Goal: Participate in discussion: Engage in conversation with other users on a specific topic

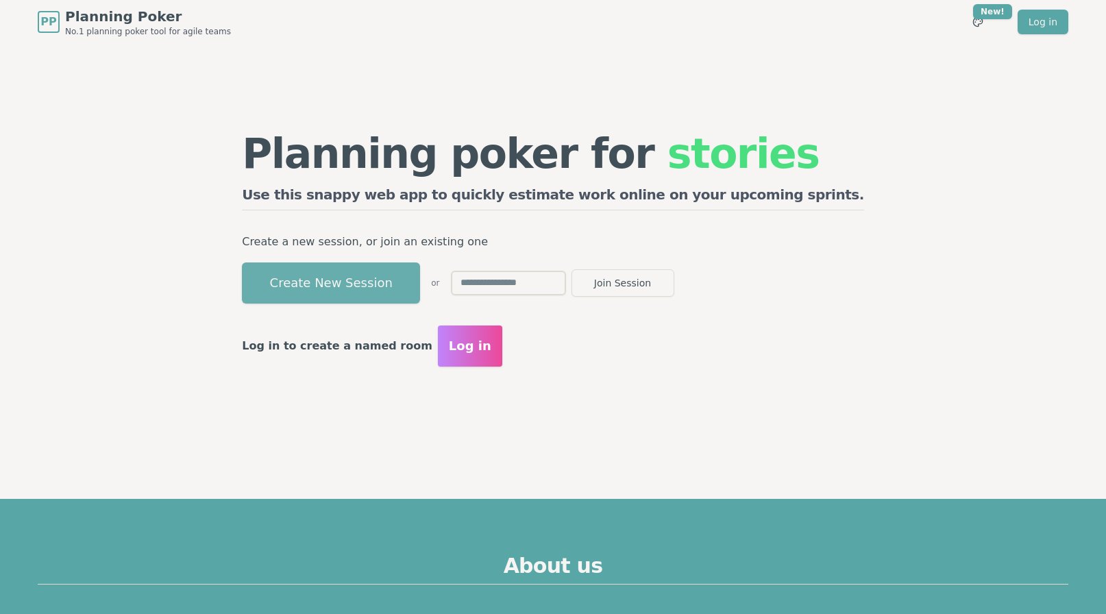
click at [420, 287] on button "Create New Session" at bounding box center [331, 283] width 178 height 41
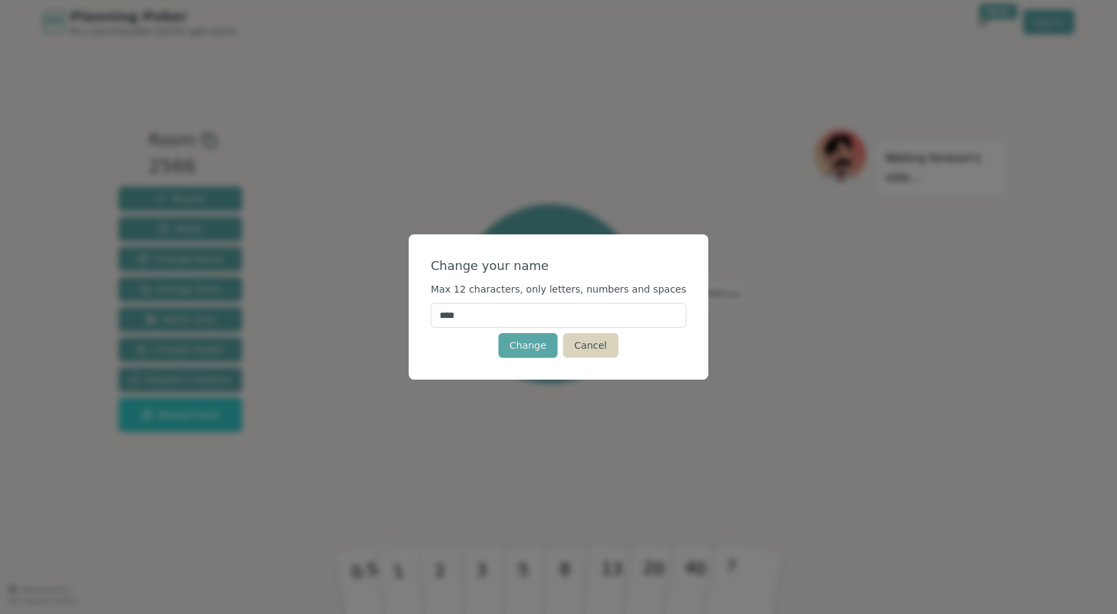
click at [590, 347] on button "Cancel" at bounding box center [591, 345] width 56 height 25
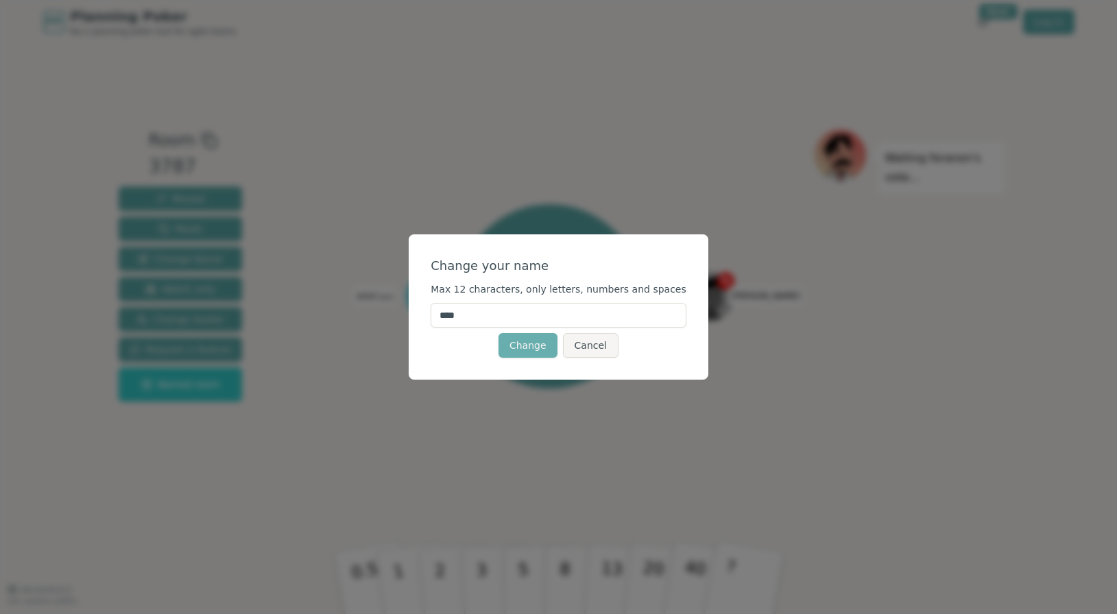
click at [535, 344] on button "Change" at bounding box center [527, 345] width 59 height 25
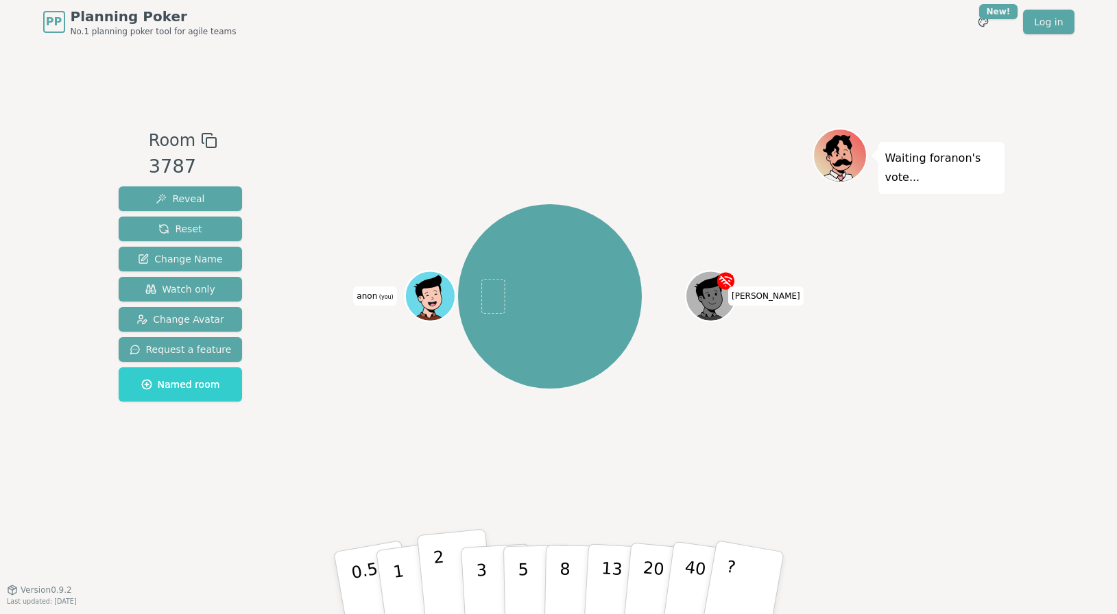
click at [435, 577] on p "2" at bounding box center [441, 585] width 18 height 75
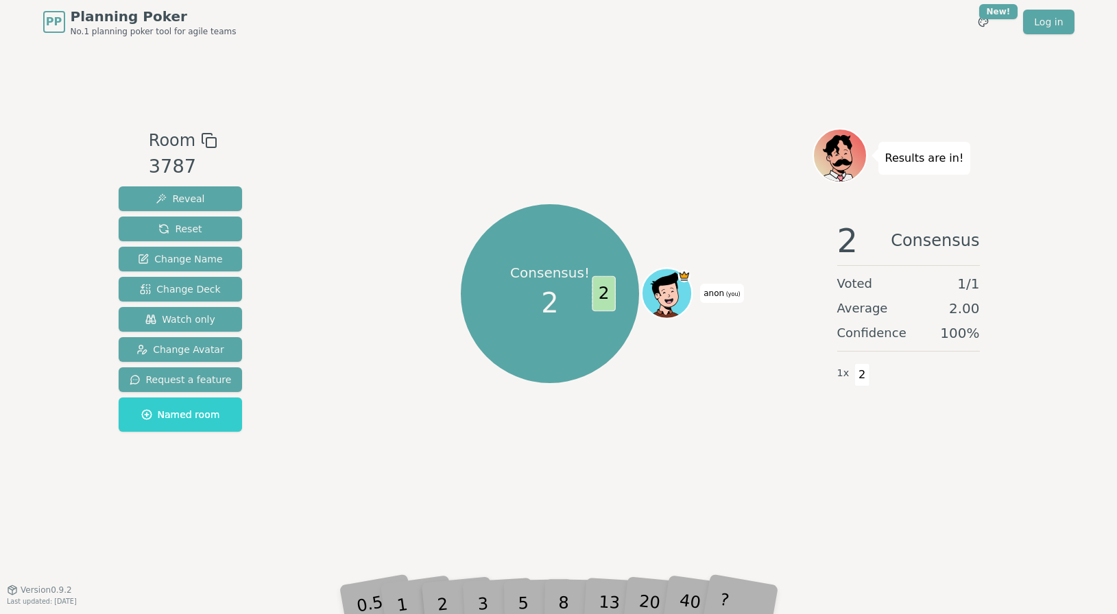
click at [508, 439] on div "Consensus! 2 2 anon (you)" at bounding box center [550, 316] width 524 height 377
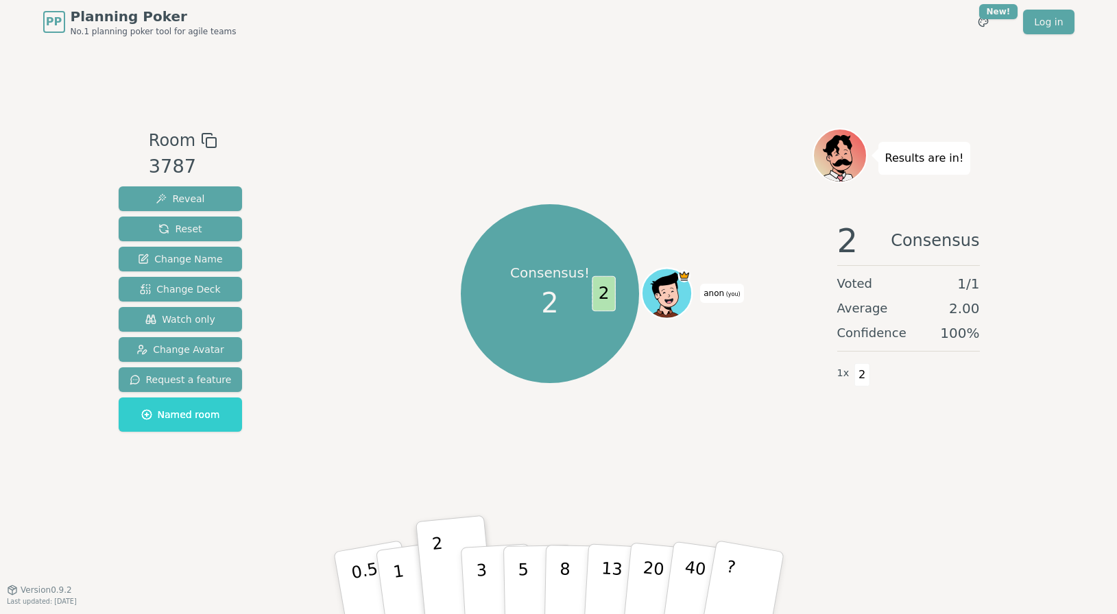
click at [1078, 397] on div "PP Planning Poker No.1 planning poker tool for agile teams Toggle theme New! Lo…" at bounding box center [558, 307] width 1117 height 614
click at [672, 290] on icon at bounding box center [668, 293] width 49 height 6
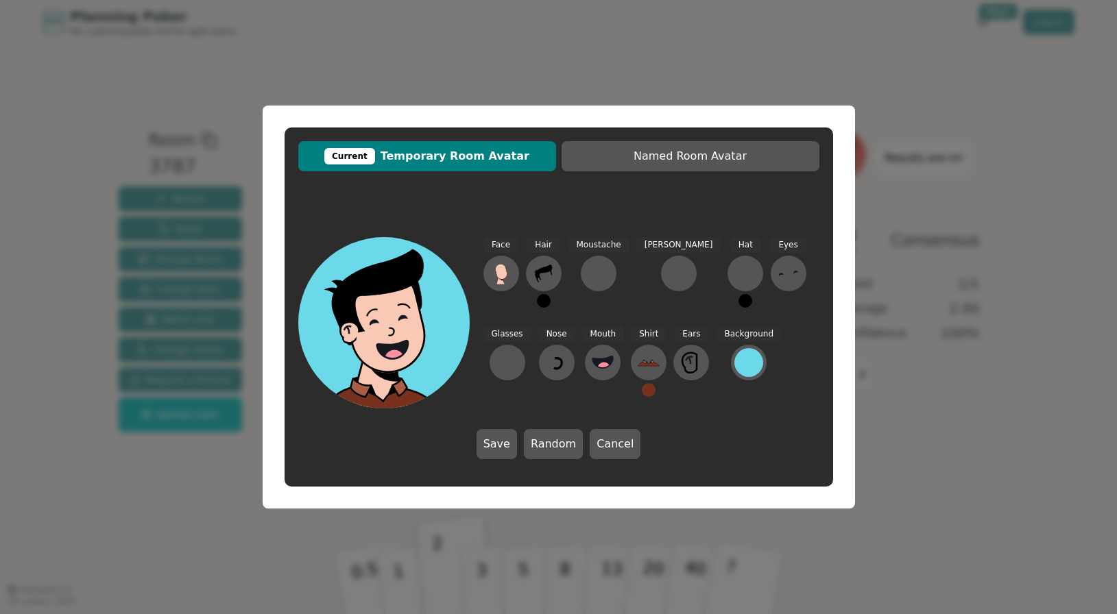
click at [659, 72] on div "Current Temporary Room Avatar Named Room Avatar Face Hair Moustache [PERSON_NAM…" at bounding box center [558, 307] width 1117 height 614
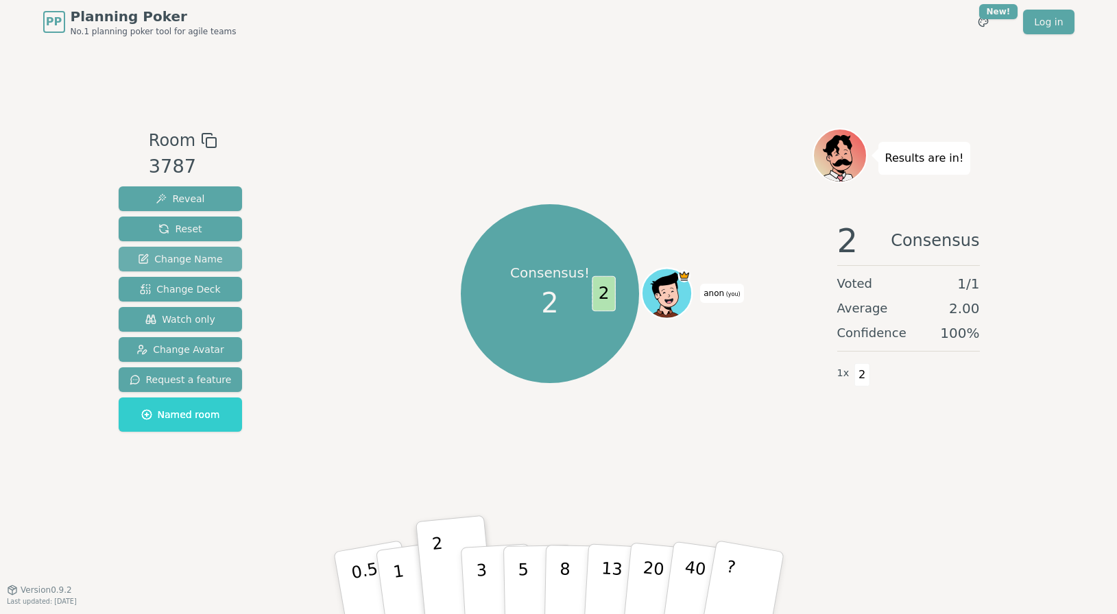
click at [190, 260] on span "Change Name" at bounding box center [180, 259] width 84 height 14
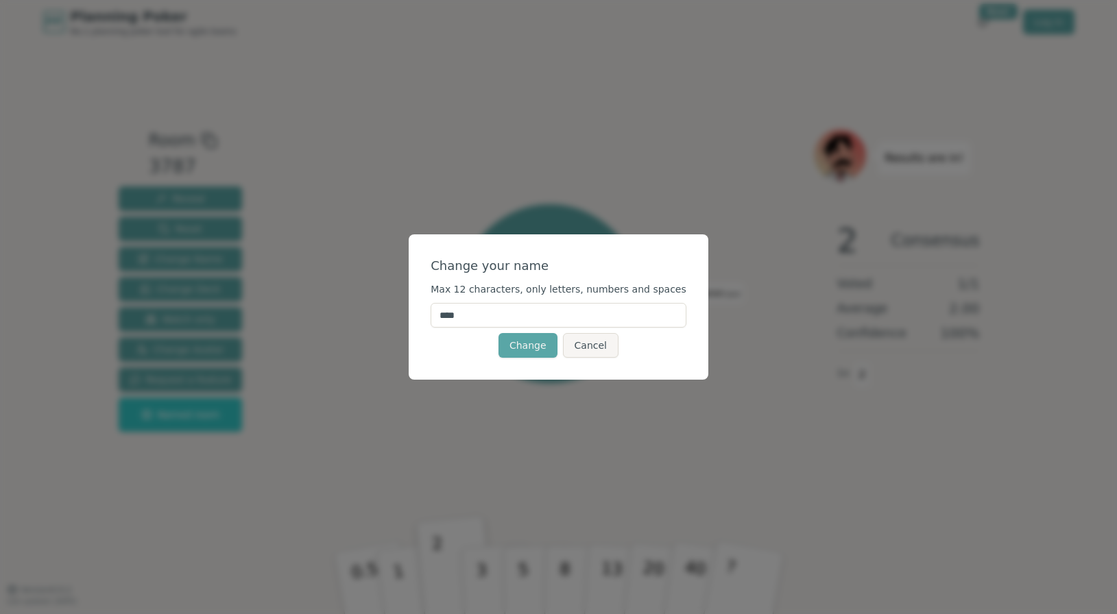
drag, startPoint x: 523, startPoint y: 313, endPoint x: 426, endPoint y: 310, distance: 97.4
click at [426, 310] on div "Change your name Max 12 characters, only letters, numbers and spaces **** Chang…" at bounding box center [558, 307] width 1117 height 614
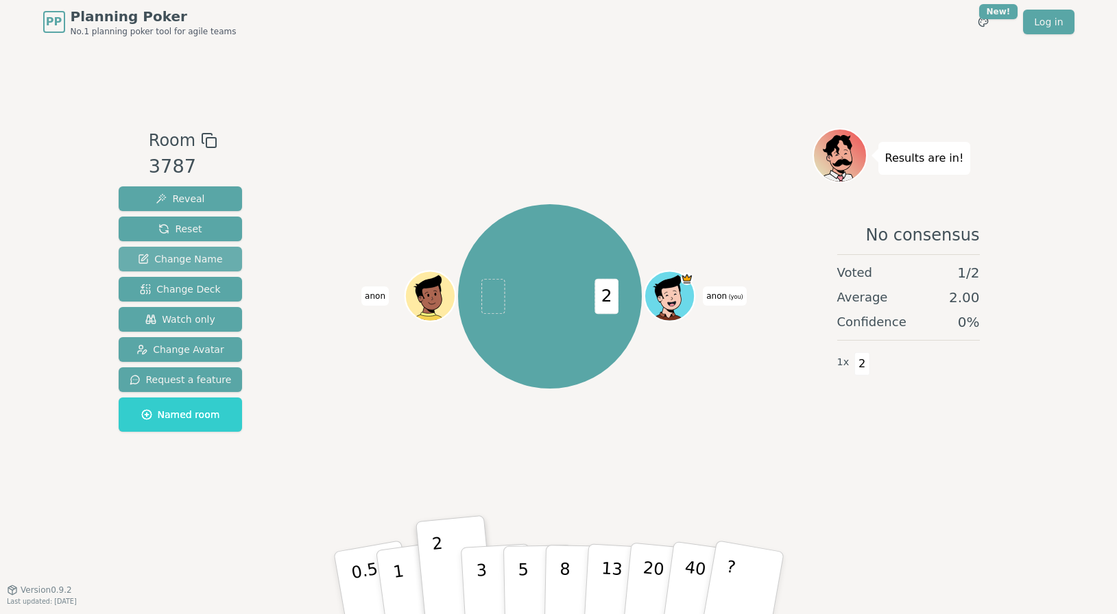
click at [195, 261] on span "Change Name" at bounding box center [180, 259] width 84 height 14
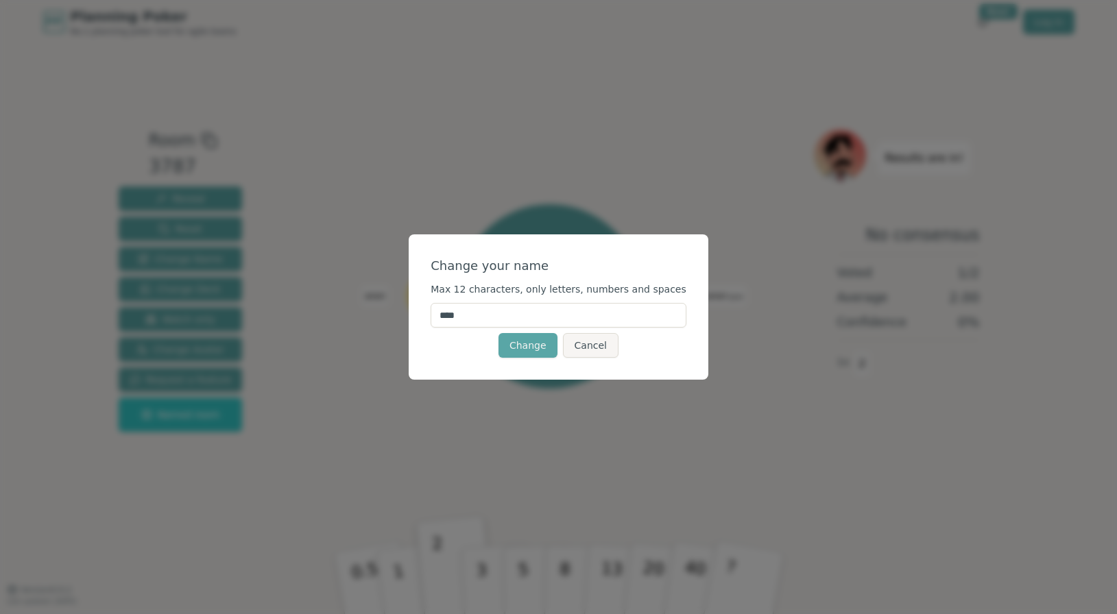
drag, startPoint x: 483, startPoint y: 315, endPoint x: 412, endPoint y: 306, distance: 71.8
click at [412, 306] on div "Change your name Max 12 characters, only letters, numbers and spaces **** Chang…" at bounding box center [558, 307] width 1117 height 614
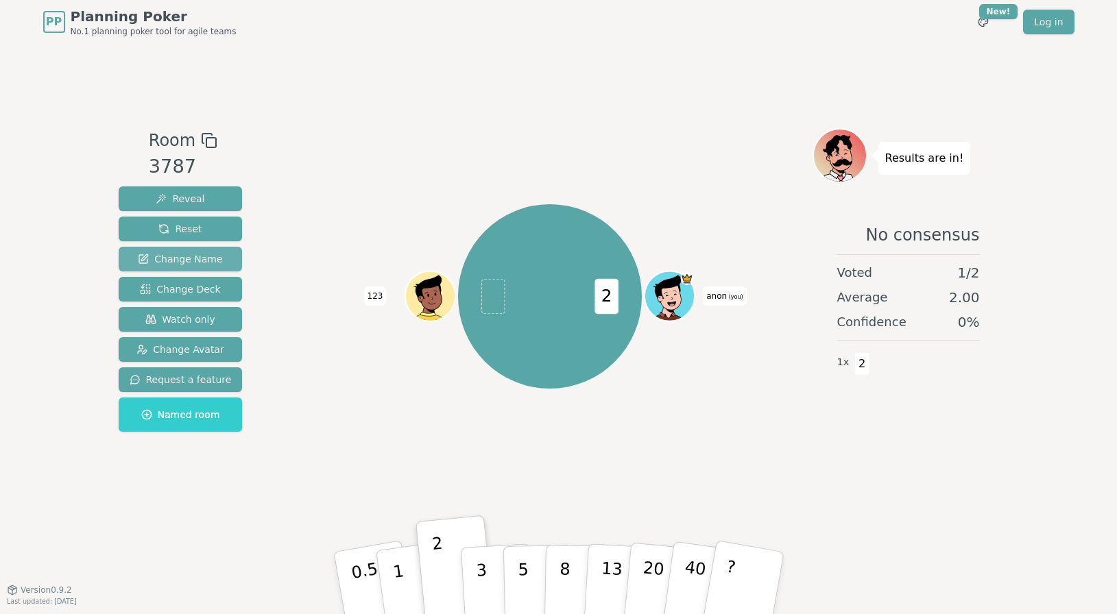
click at [204, 260] on span "Change Name" at bounding box center [180, 259] width 84 height 14
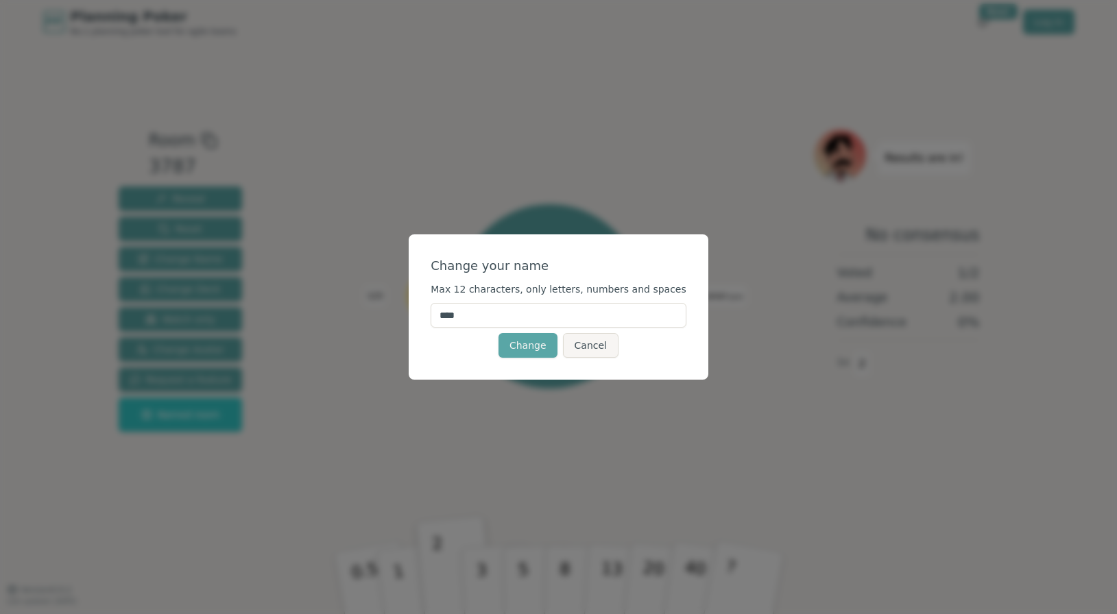
click at [511, 319] on input "****" at bounding box center [558, 315] width 256 height 25
type input "*"
type input "*******"
click at [536, 345] on button "Change" at bounding box center [527, 345] width 59 height 25
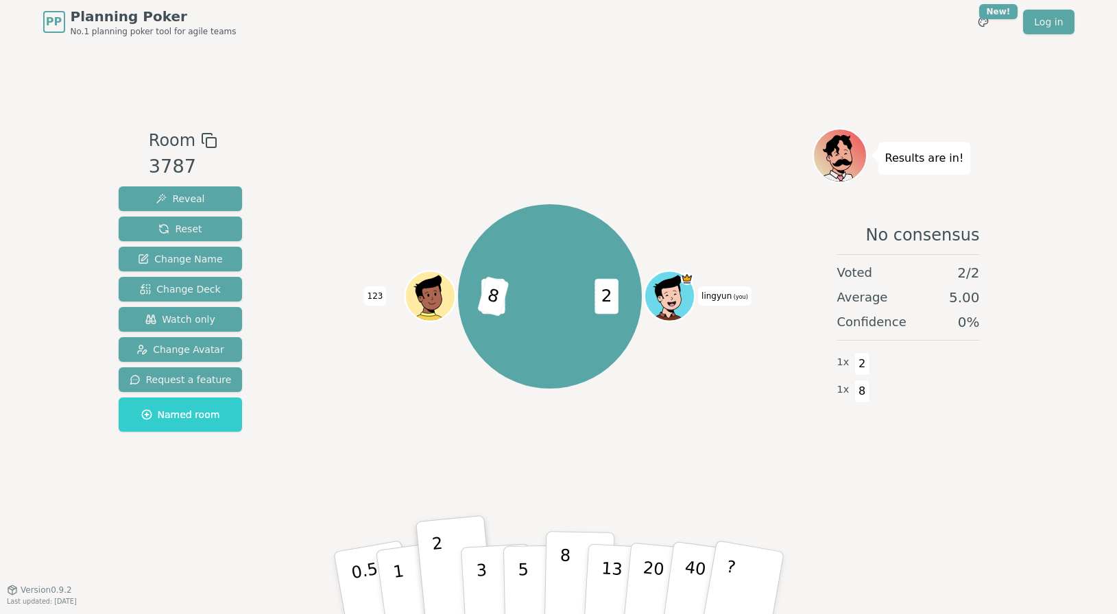
click at [572, 578] on button "8" at bounding box center [579, 583] width 71 height 104
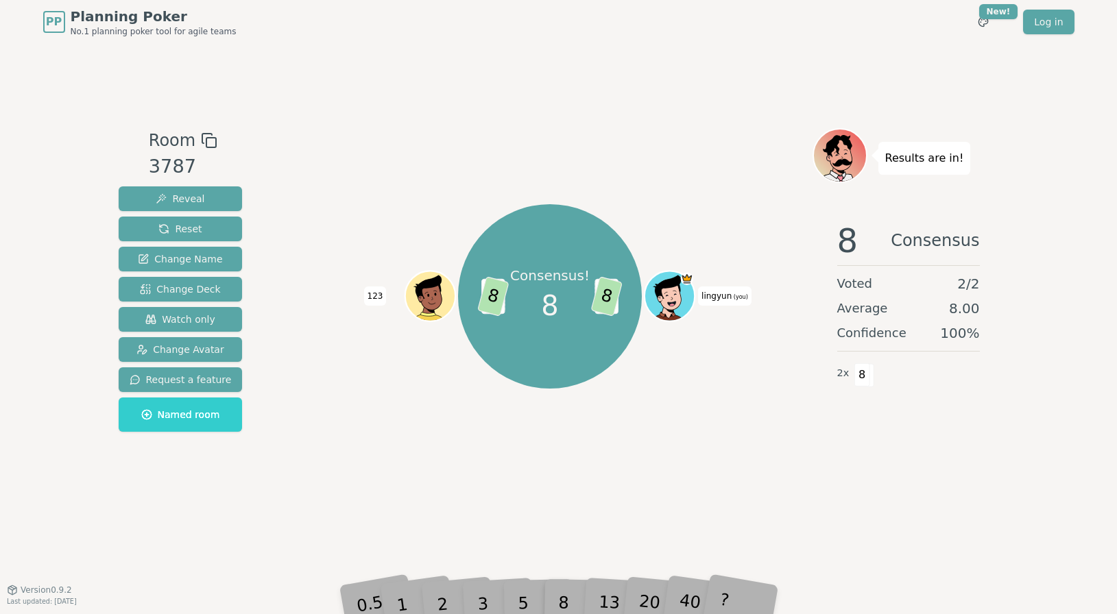
click at [418, 598] on div "1" at bounding box center [414, 583] width 47 height 53
click at [195, 229] on button "Reset" at bounding box center [181, 229] width 124 height 25
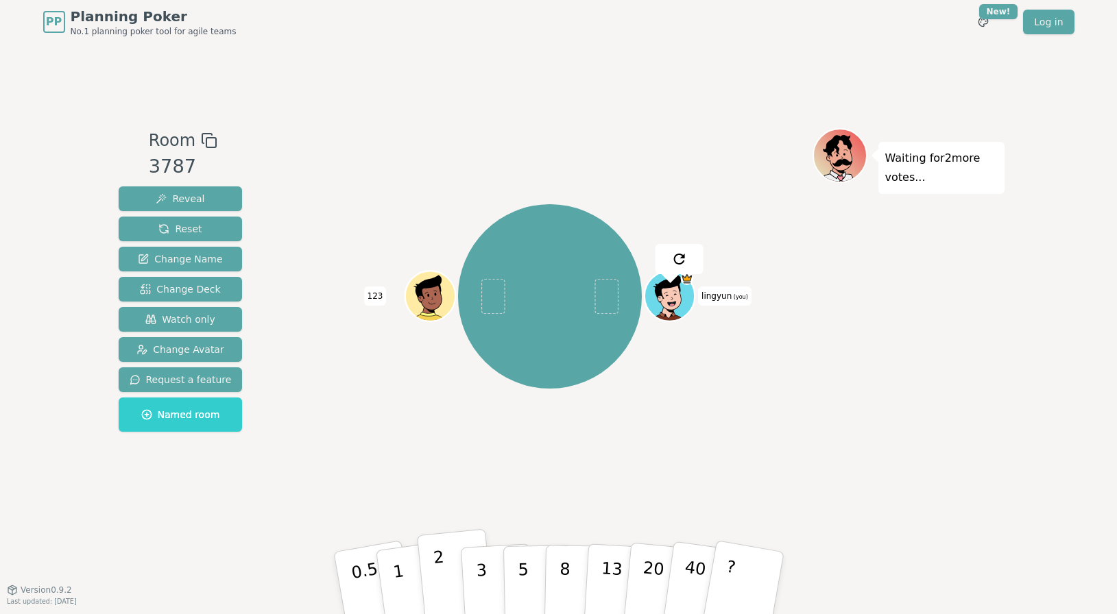
click at [440, 566] on p "2" at bounding box center [441, 585] width 18 height 75
click at [827, 164] on div at bounding box center [841, 172] width 52 height 47
